Goal: Obtain resource: Obtain resource

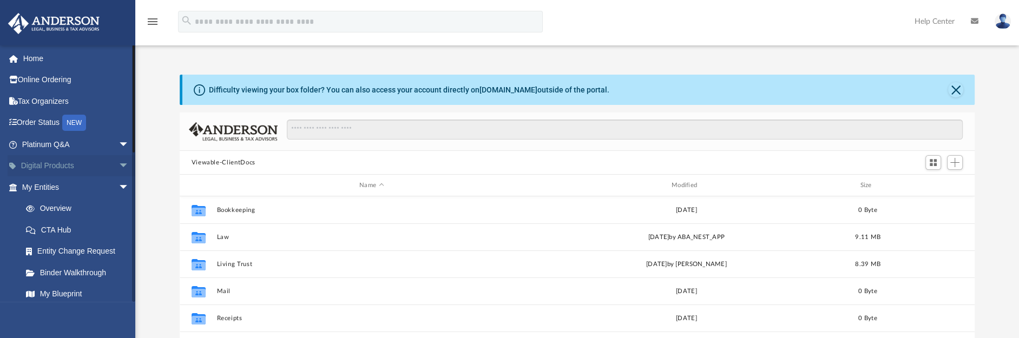
click at [63, 166] on link "Digital Products arrow_drop_down" at bounding box center [77, 166] width 138 height 22
click at [118, 164] on span "arrow_drop_down" at bounding box center [129, 166] width 22 height 22
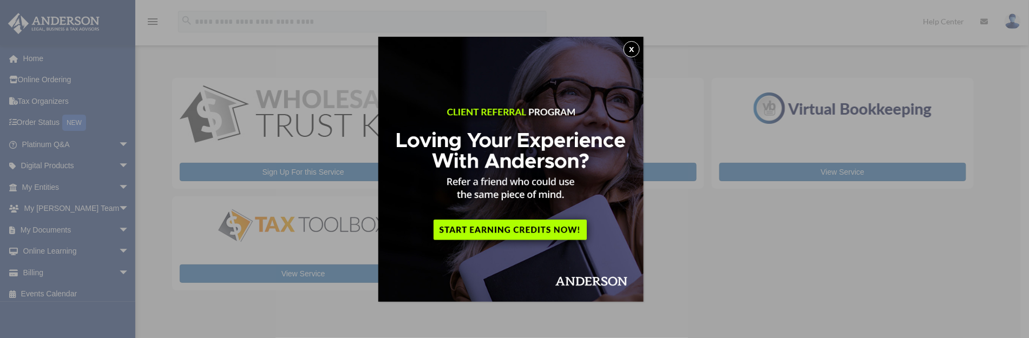
click at [116, 167] on div "x" at bounding box center [514, 169] width 1029 height 338
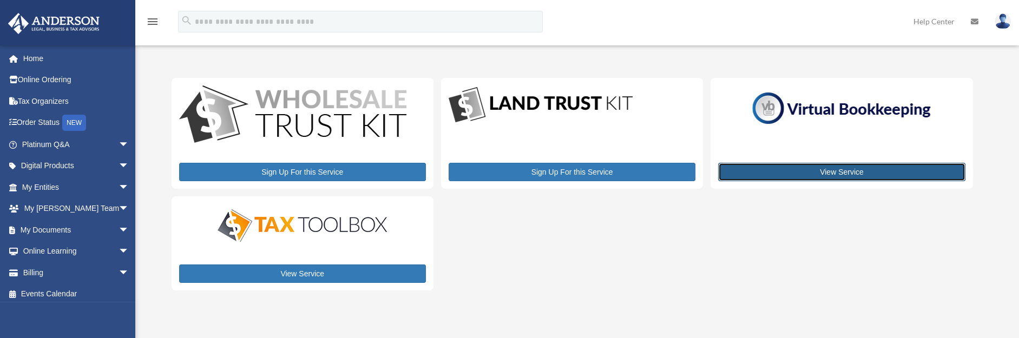
click at [844, 170] on link "View Service" at bounding box center [841, 172] width 247 height 18
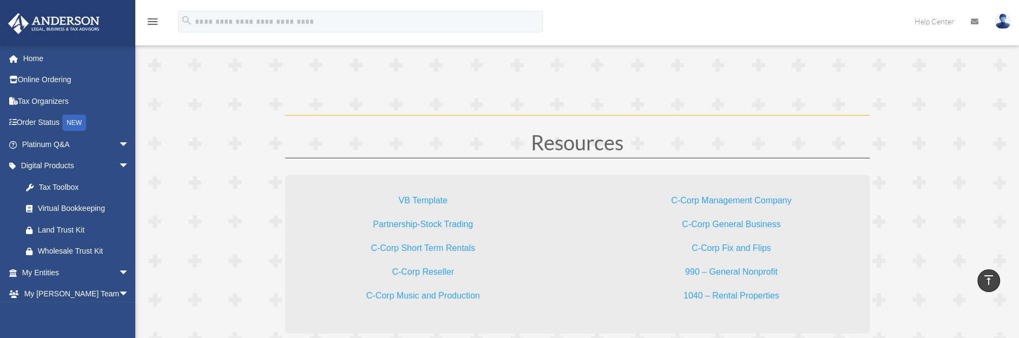
scroll to position [3179, 0]
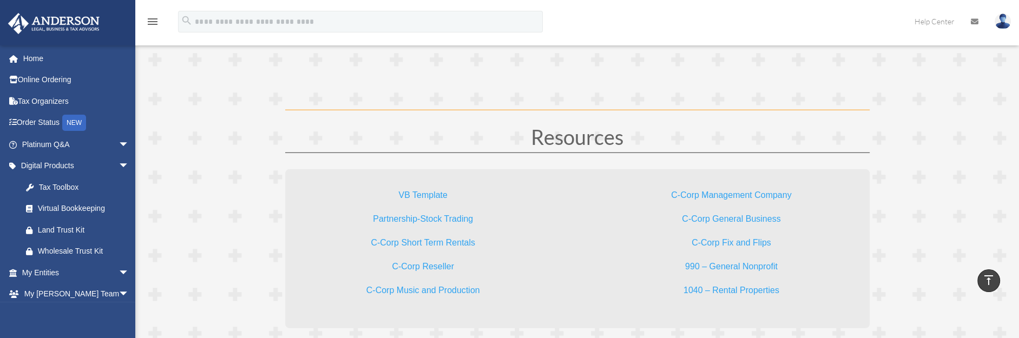
click at [421, 190] on link "VB Template" at bounding box center [422, 197] width 49 height 15
